Goal: Find specific page/section: Find specific page/section

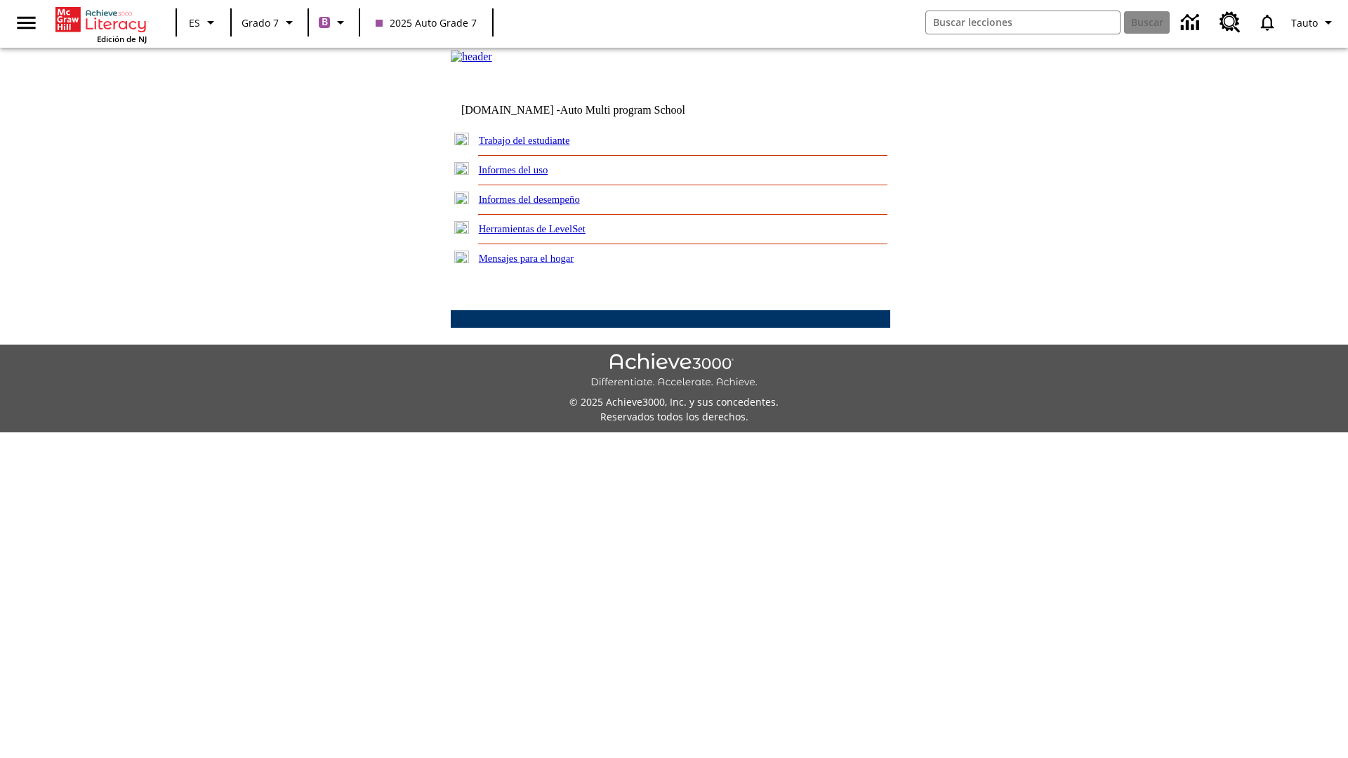
click at [541, 146] on link "Trabajo del estudiante" at bounding box center [524, 140] width 91 height 11
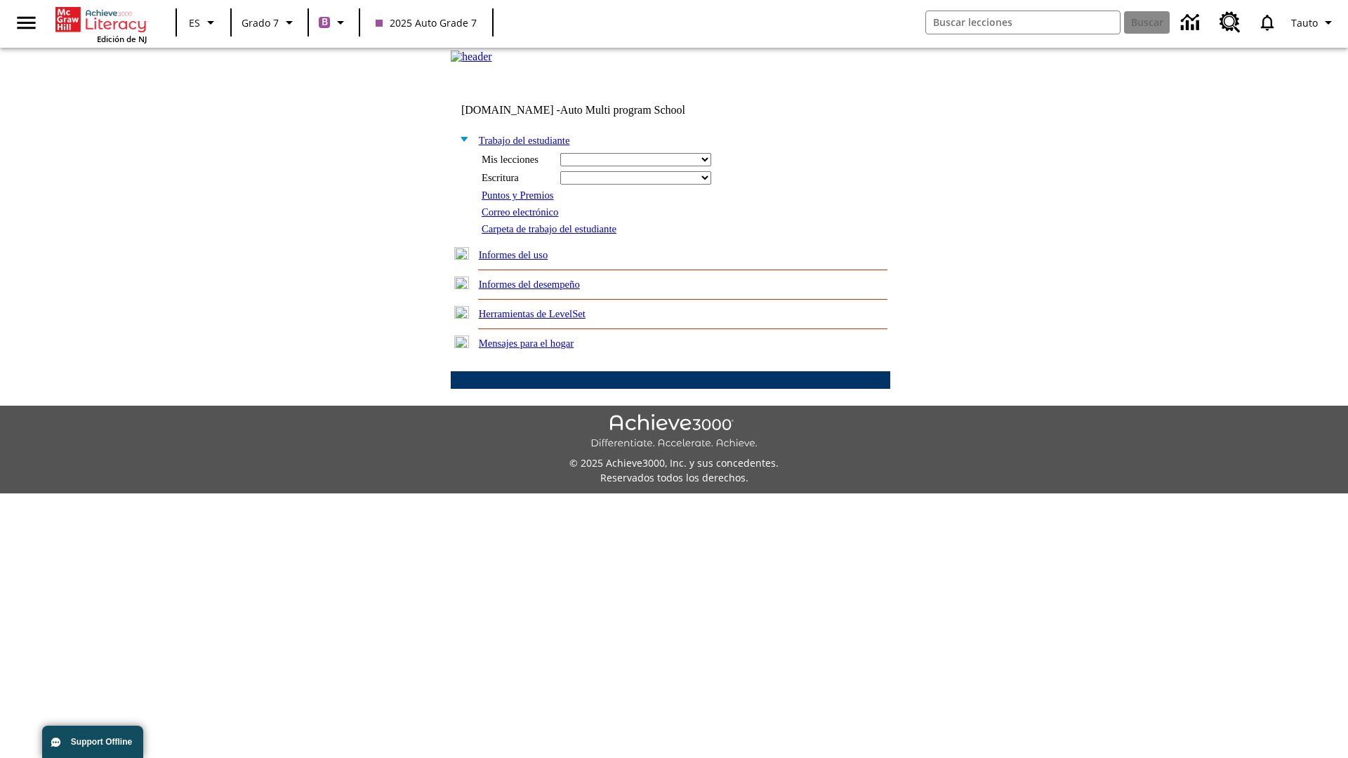
click at [525, 218] on link "Correo electrónico" at bounding box center [520, 211] width 77 height 11
